Goal: Navigation & Orientation: Find specific page/section

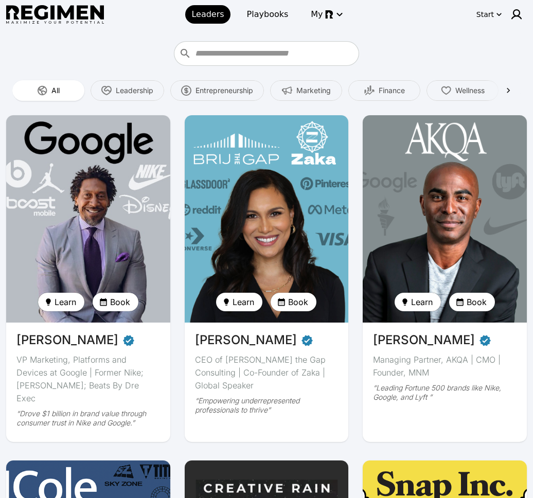
click at [459, 201] on img at bounding box center [445, 219] width 169 height 214
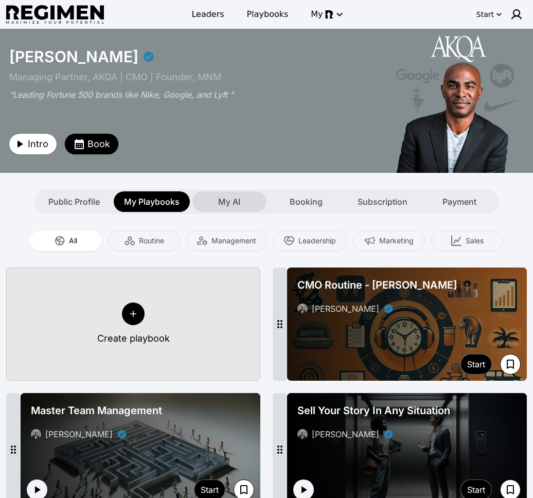
click at [233, 202] on span "My AI" at bounding box center [229, 202] width 22 height 12
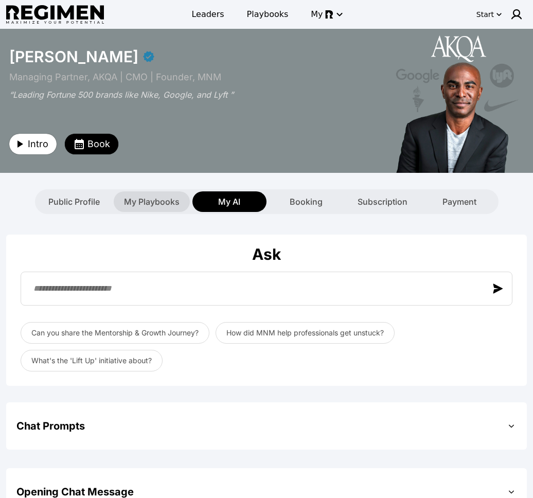
click at [165, 210] on div "My Playbooks" at bounding box center [152, 201] width 76 height 21
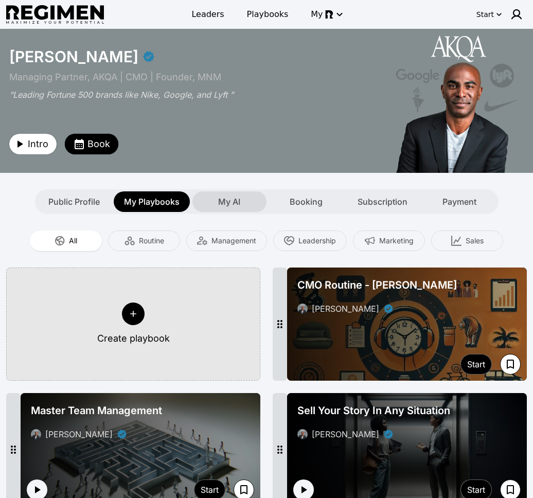
click at [247, 202] on div "My AI" at bounding box center [230, 201] width 74 height 21
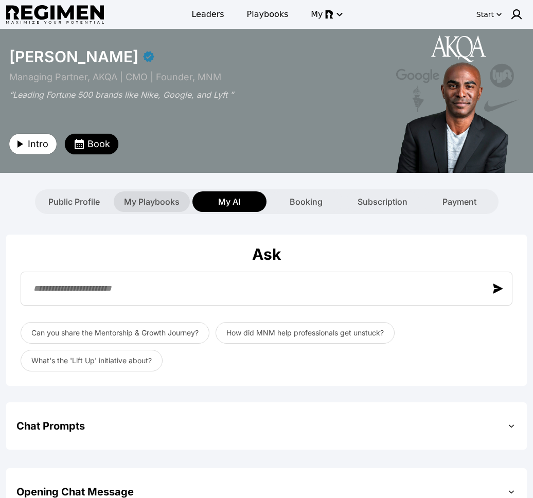
click at [143, 210] on div "My Playbooks" at bounding box center [152, 201] width 76 height 21
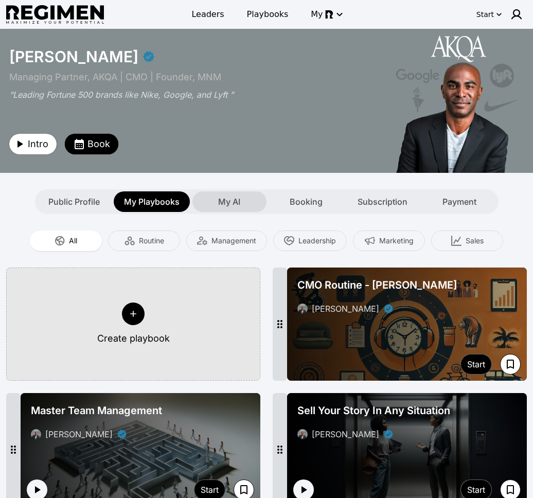
click at [219, 212] on div "My AI" at bounding box center [230, 201] width 74 height 21
